Goal: Task Accomplishment & Management: Complete application form

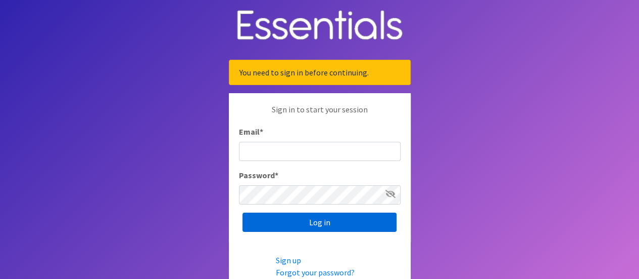
type input "Tiniya.Martin@bbtrails.org"
click at [295, 225] on input "Log in" at bounding box center [320, 221] width 154 height 19
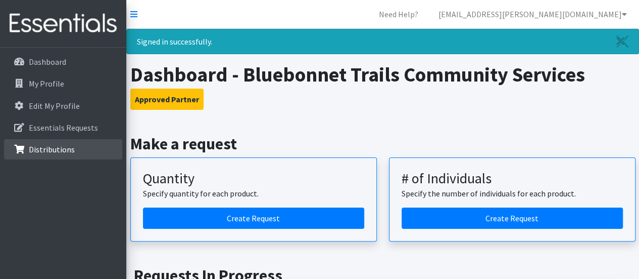
click at [50, 145] on p "Distributions" at bounding box center [52, 149] width 46 height 10
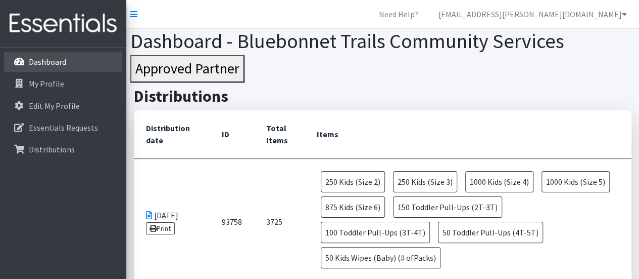
click at [64, 66] on p "Dashboard" at bounding box center [47, 62] width 37 height 10
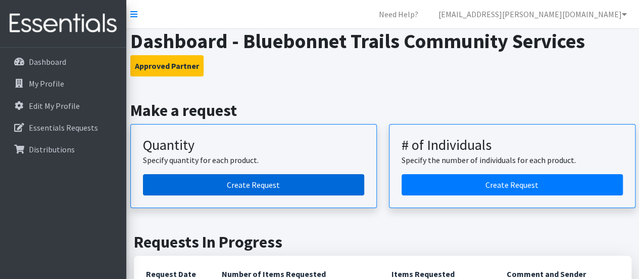
click at [232, 180] on link "Create Request" at bounding box center [253, 184] width 221 height 21
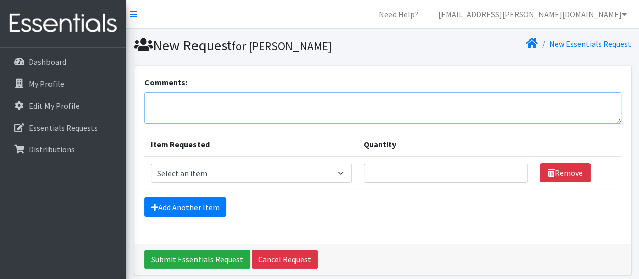
click at [201, 100] on textarea "Comments:" at bounding box center [383, 107] width 477 height 31
click at [301, 99] on textarea "Request Pick up on Wednesday, August 26th or Augsut 27th" at bounding box center [383, 107] width 477 height 31
click at [392, 101] on textarea "Request Pick up on Wednesday, August 26th at 8:30am or Augsut 27th" at bounding box center [383, 107] width 477 height 31
type textarea "Request Pick up [DATE][DATE] 8:30am or Augsut 27th 9:15am"
click at [344, 171] on select "Select an item Baby Formula Kids (Newborn) Kids (Preemie) Kids (Size 1) Kids (S…" at bounding box center [252, 172] width 202 height 19
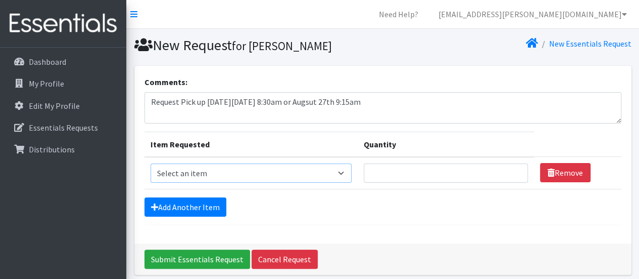
select select "442"
click at [151, 163] on select "Select an item Baby Formula Kids (Newborn) Kids (Preemie) Kids (Size 1) Kids (S…" at bounding box center [252, 172] width 202 height 19
click at [384, 174] on input "Quantity" at bounding box center [446, 172] width 164 height 19
type input "375"
click at [177, 208] on link "Add Another Item" at bounding box center [186, 206] width 82 height 19
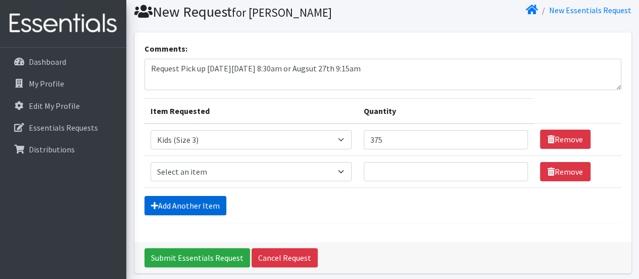
scroll to position [72, 0]
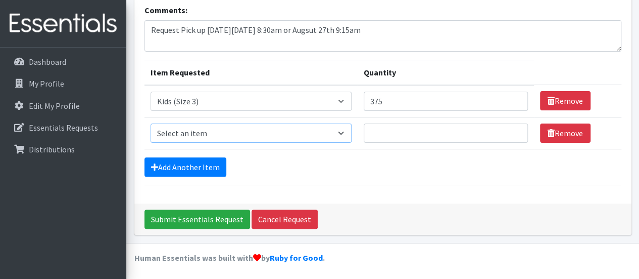
click at [345, 134] on select "Select an item Baby Formula Kids (Newborn) Kids (Preemie) Kids (Size 1) Kids (S…" at bounding box center [252, 132] width 202 height 19
select select "459"
click at [151, 123] on select "Select an item Baby Formula Kids (Newborn) Kids (Preemie) Kids (Size 1) Kids (S…" at bounding box center [252, 132] width 202 height 19
click at [390, 133] on input "Quantity" at bounding box center [446, 132] width 164 height 19
type input "750"
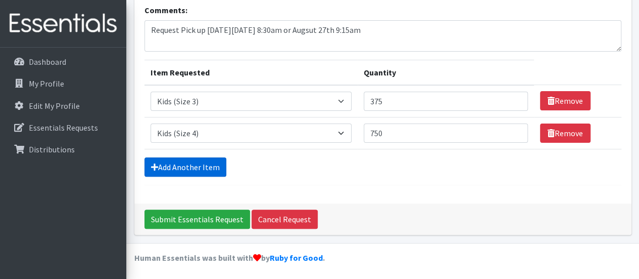
click at [181, 160] on link "Add Another Item" at bounding box center [186, 166] width 82 height 19
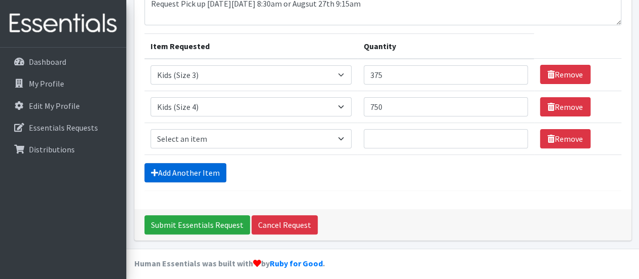
scroll to position [103, 0]
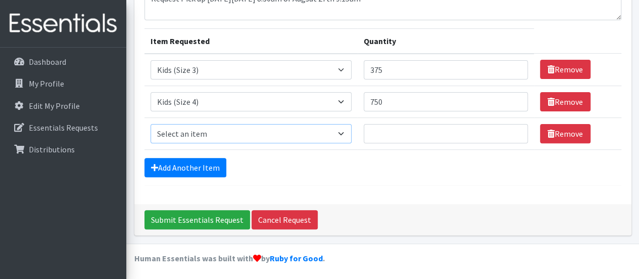
click at [343, 136] on select "Select an item Baby Formula Kids (Newborn) Kids (Preemie) Kids (Size 1) Kids (S…" at bounding box center [252, 133] width 202 height 19
select select "460"
click at [151, 124] on select "Select an item Baby Formula Kids (Newborn) Kids (Preemie) Kids (Size 1) Kids (S…" at bounding box center [252, 133] width 202 height 19
click at [406, 136] on input "Quantity" at bounding box center [446, 133] width 164 height 19
type input "800"
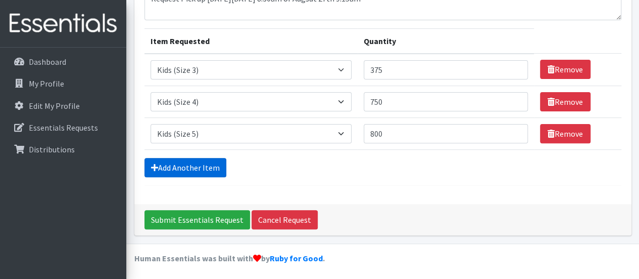
click at [165, 165] on link "Add Another Item" at bounding box center [186, 167] width 82 height 19
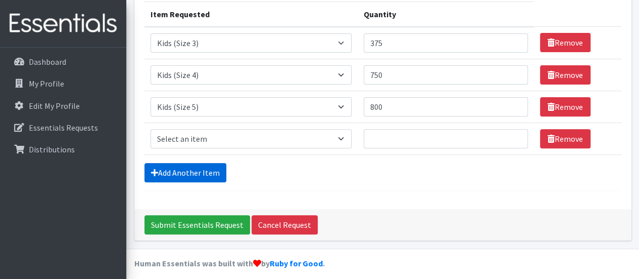
scroll to position [135, 0]
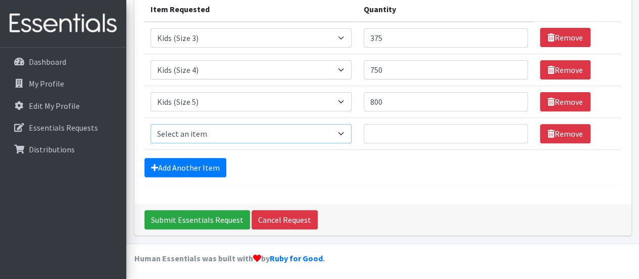
click at [345, 135] on select "Select an item Baby Formula Kids (Newborn) Kids (Preemie) Kids (Size 1) Kids (S…" at bounding box center [252, 133] width 202 height 19
select select "462"
click at [151, 124] on select "Select an item Baby Formula Kids (Newborn) Kids (Preemie) Kids (Size 1) Kids (S…" at bounding box center [252, 133] width 202 height 19
click at [393, 136] on input "Quantity" at bounding box center [446, 133] width 164 height 19
type input "875"
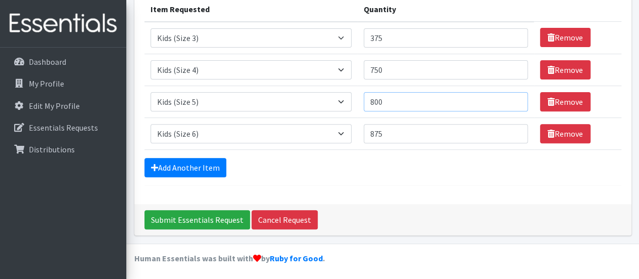
click at [391, 100] on input "800" at bounding box center [446, 101] width 164 height 19
type input "8"
type input "900"
click at [392, 128] on input "875" at bounding box center [446, 133] width 164 height 19
type input "8"
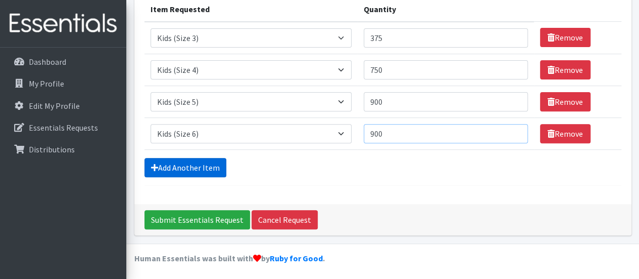
type input "900"
click at [212, 166] on link "Add Another Item" at bounding box center [186, 167] width 82 height 19
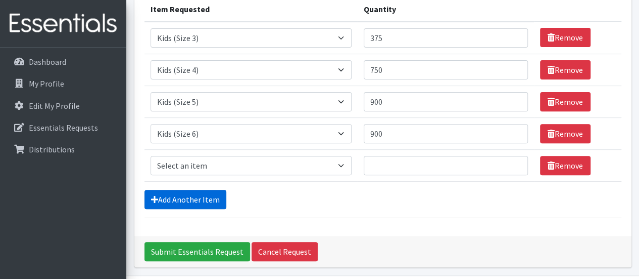
scroll to position [167, 0]
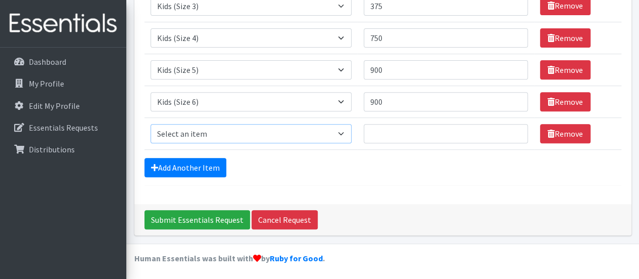
click at [347, 134] on select "Select an item Baby Formula Kids (Newborn) Kids (Preemie) Kids (Size 1) Kids (S…" at bounding box center [252, 133] width 202 height 19
select select "444"
click at [151, 124] on select "Select an item Baby Formula Kids (Newborn) Kids (Preemie) Kids (Size 1) Kids (S…" at bounding box center [252, 133] width 202 height 19
click at [214, 160] on link "Add Another Item" at bounding box center [186, 167] width 82 height 19
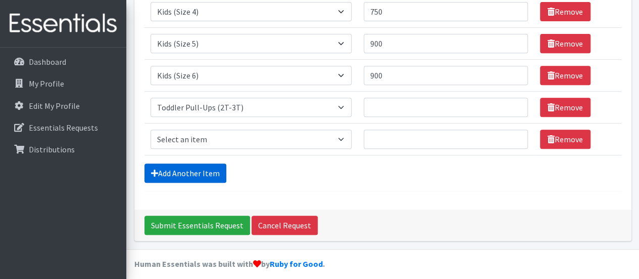
scroll to position [198, 0]
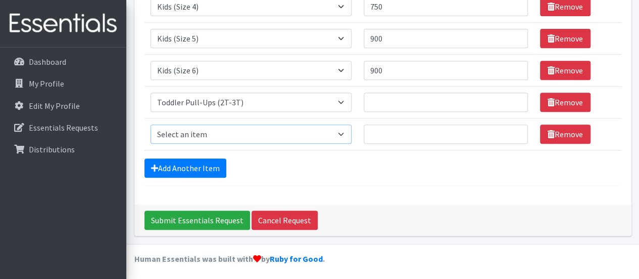
click at [348, 137] on select "Select an item Baby Formula Kids (Newborn) Kids (Preemie) Kids (Size 1) Kids (S…" at bounding box center [252, 133] width 202 height 19
select select "445"
click at [151, 124] on select "Select an item Baby Formula Kids (Newborn) Kids (Preemie) Kids (Size 1) Kids (S…" at bounding box center [252, 133] width 202 height 19
click at [348, 103] on select "Select an item Baby Formula Kids (Newborn) Kids (Preemie) Kids (Size 1) Kids (S…" at bounding box center [252, 102] width 202 height 19
select select "445"
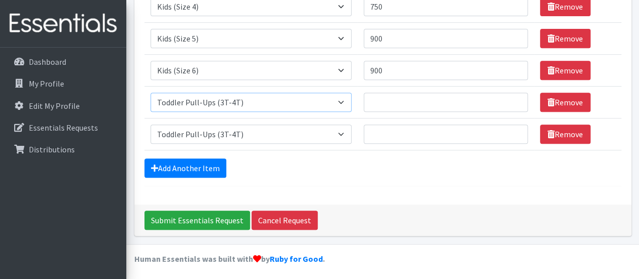
click at [151, 93] on select "Select an item Baby Formula Kids (Newborn) Kids (Preemie) Kids (Size 1) Kids (S…" at bounding box center [252, 102] width 202 height 19
click at [348, 127] on select "Select an item Baby Formula Kids (Newborn) Kids (Preemie) Kids (Size 1) Kids (S…" at bounding box center [252, 133] width 202 height 19
select select "446"
click at [151, 124] on select "Select an item Baby Formula Kids (Newborn) Kids (Preemie) Kids (Size 1) Kids (S…" at bounding box center [252, 133] width 202 height 19
click at [382, 100] on input "Quantity" at bounding box center [446, 102] width 164 height 19
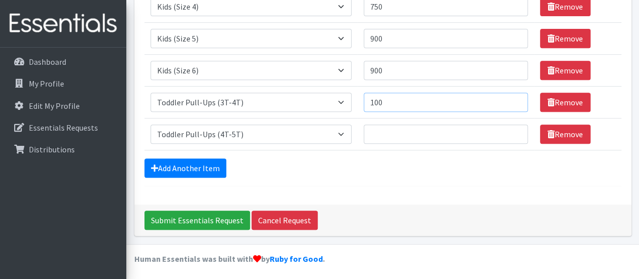
type input "100"
click at [392, 138] on input "Quantity" at bounding box center [446, 133] width 164 height 19
type input "100"
click at [193, 164] on link "Add Another Item" at bounding box center [186, 167] width 82 height 19
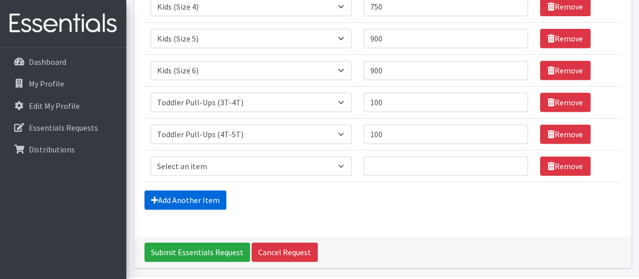
scroll to position [230, 0]
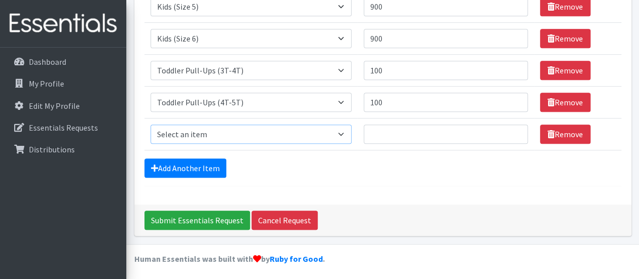
click at [345, 133] on select "Select an item Baby Formula Kids (Newborn) Kids (Preemie) Kids (Size 1) Kids (S…" at bounding box center [252, 133] width 202 height 19
select select "434"
click at [151, 124] on select "Select an item Baby Formula Kids (Newborn) Kids (Preemie) Kids (Size 1) Kids (S…" at bounding box center [252, 133] width 202 height 19
click at [397, 136] on input "Quantity" at bounding box center [446, 133] width 164 height 19
type input "5"
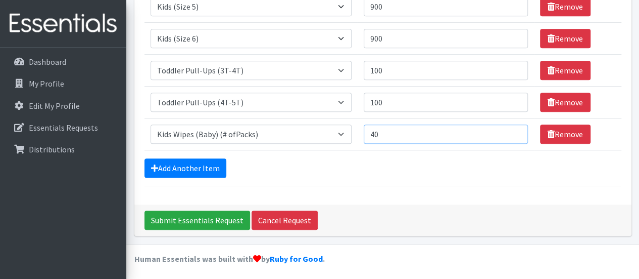
type input "4"
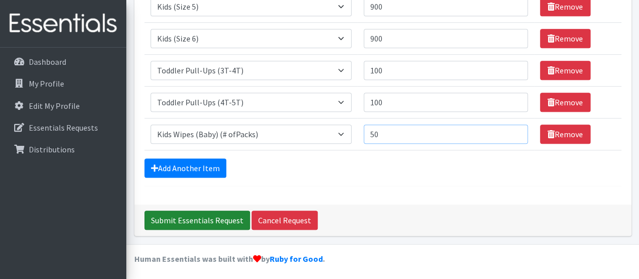
type input "50"
click at [199, 215] on input "Submit Essentials Request" at bounding box center [198, 219] width 106 height 19
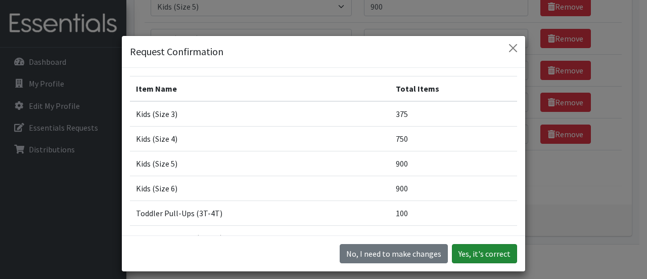
click at [469, 248] on button "Yes, it's correct" at bounding box center [484, 253] width 65 height 19
